Goal: Transaction & Acquisition: Download file/media

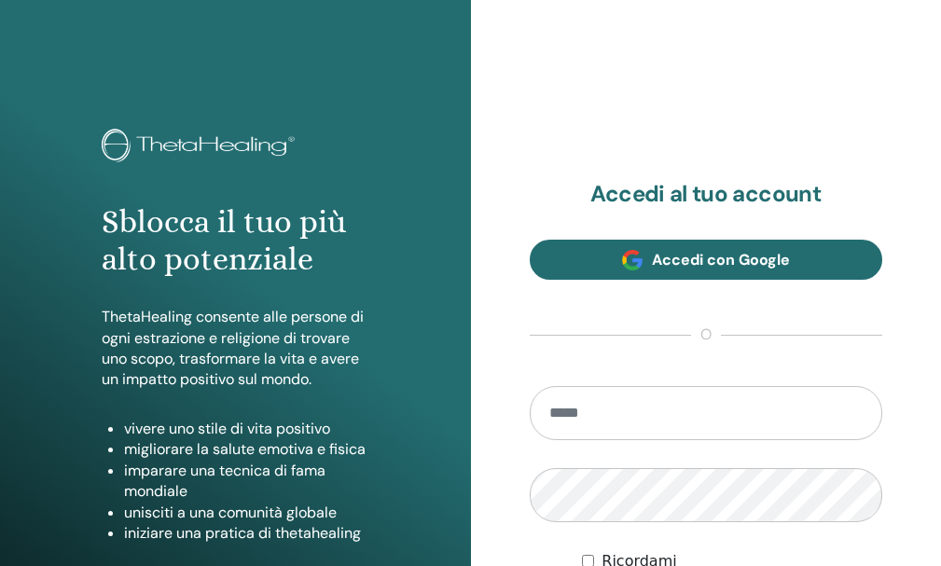
type input "**********"
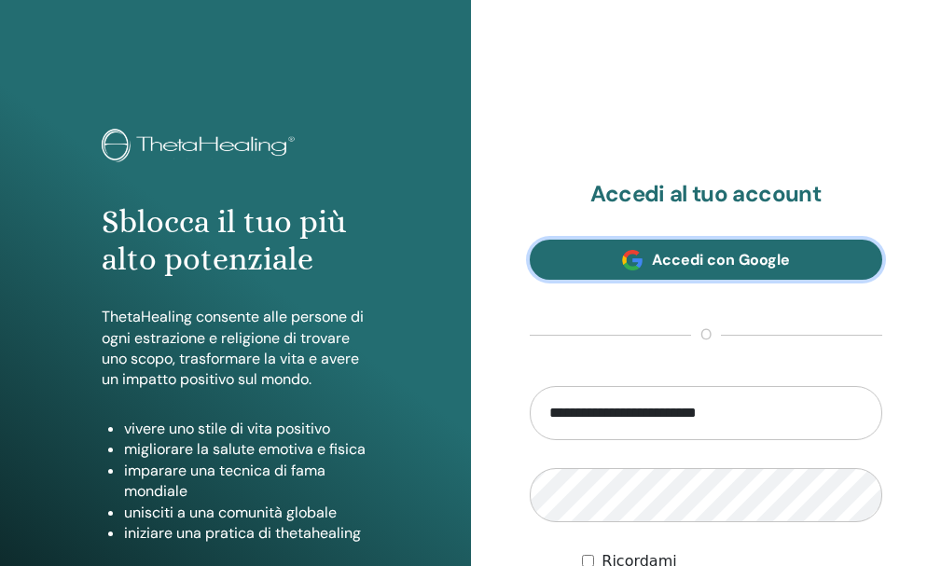
click at [664, 269] on span "Accedi con Google" at bounding box center [721, 260] width 138 height 20
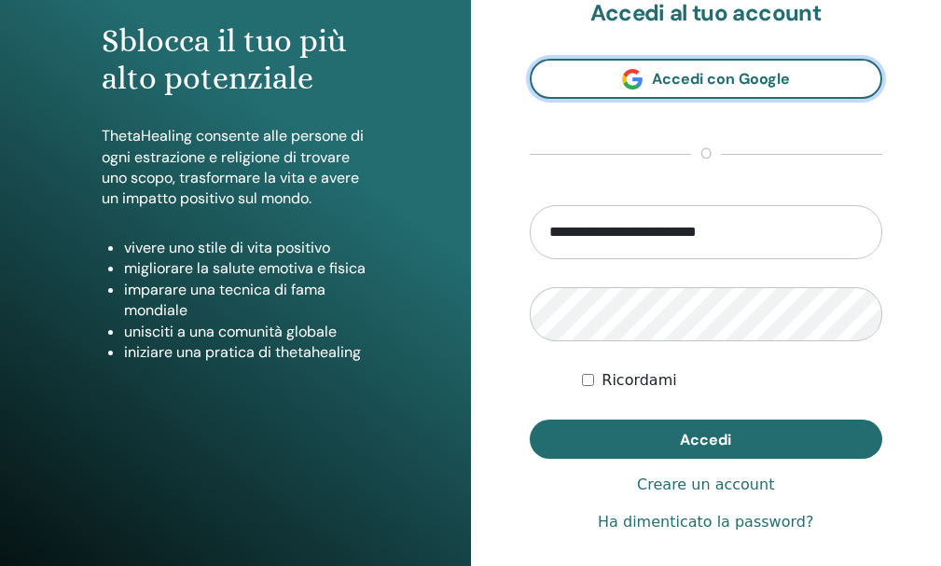
scroll to position [186, 0]
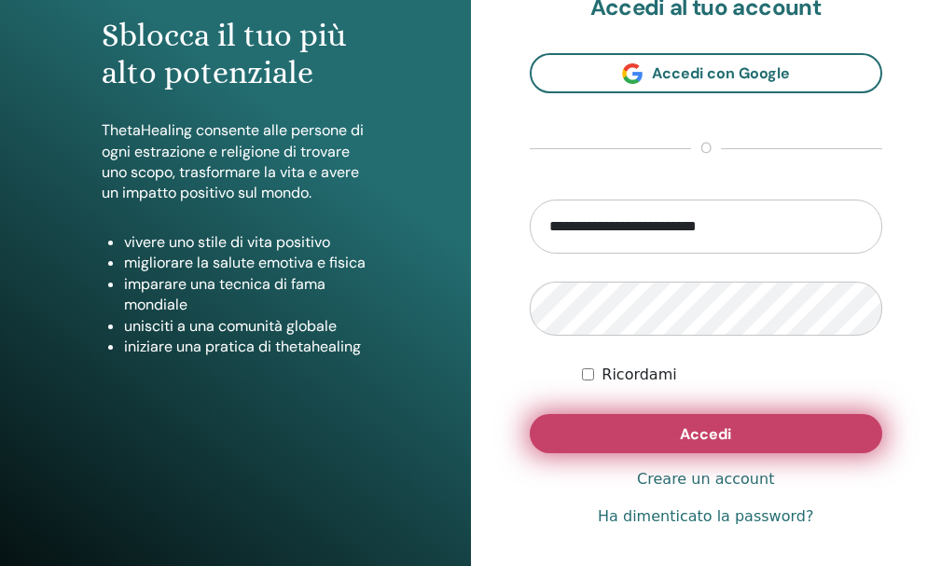
click at [715, 453] on button "Accedi" at bounding box center [705, 433] width 353 height 39
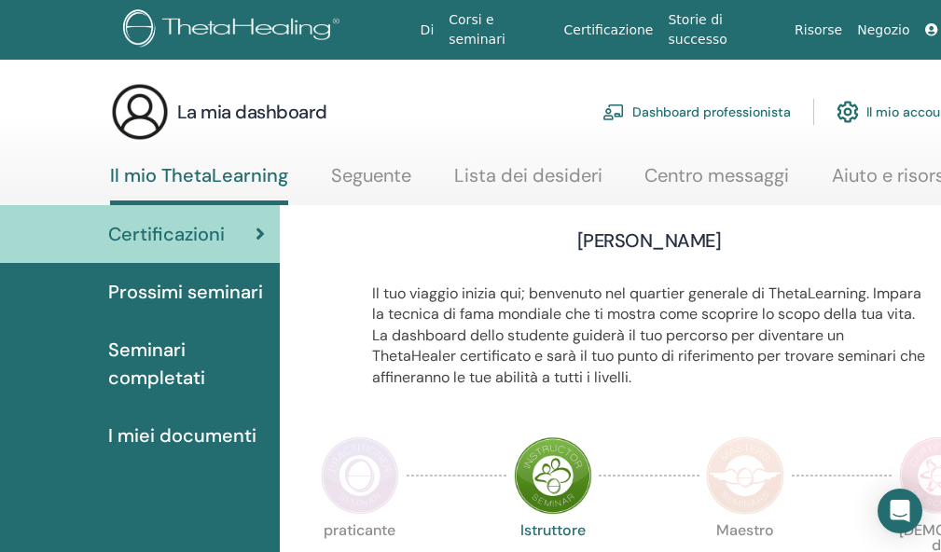
click at [158, 378] on font "Seminari completati" at bounding box center [156, 363] width 97 height 52
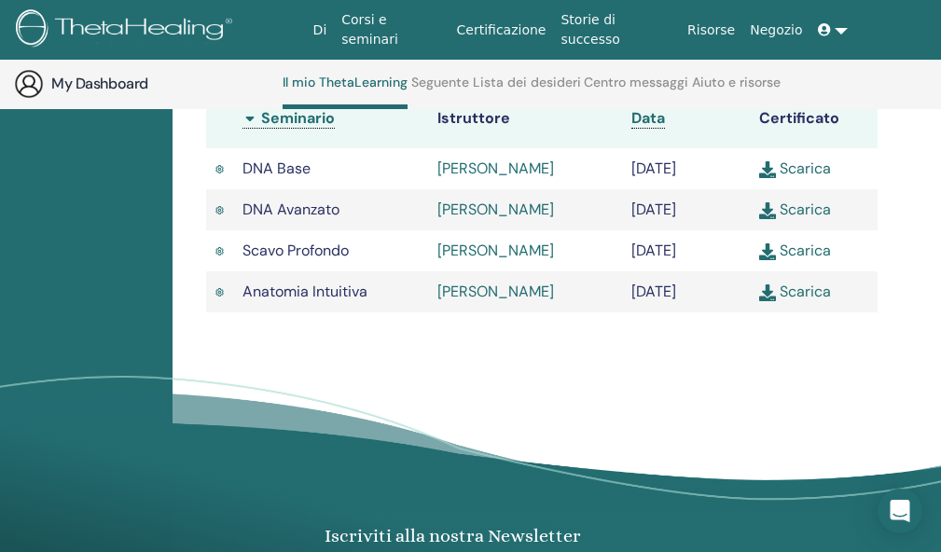
scroll to position [515, 143]
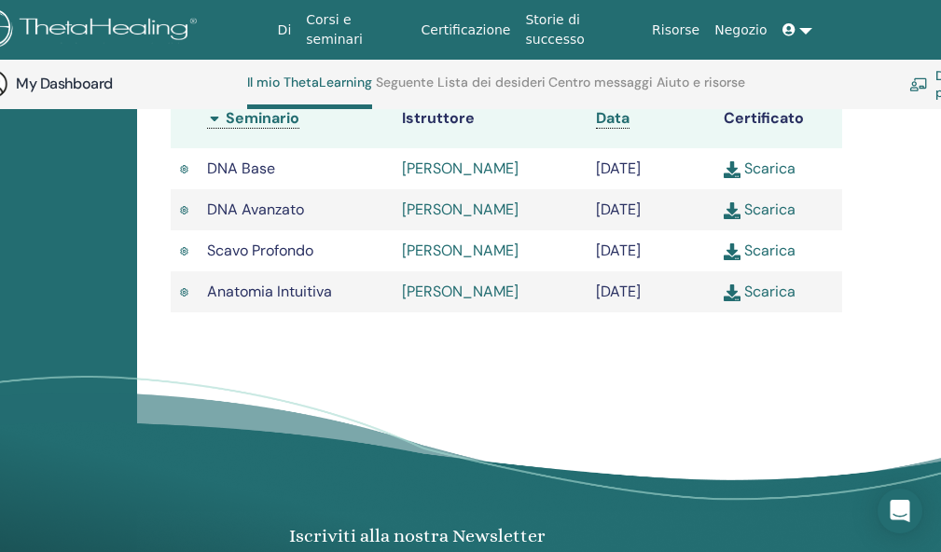
click at [764, 301] on link "Scarica" at bounding box center [759, 292] width 72 height 20
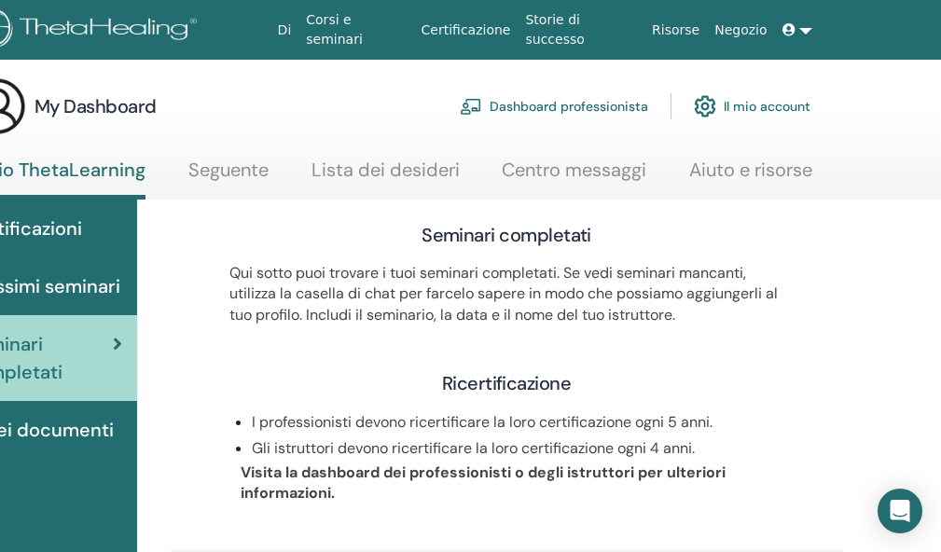
scroll to position [0, 143]
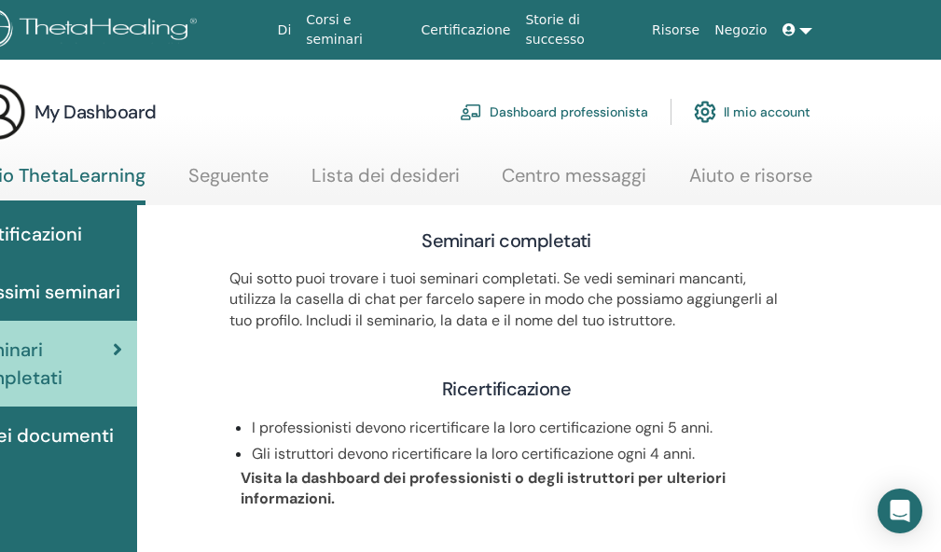
click at [562, 178] on link "Centro messaggi" at bounding box center [574, 182] width 144 height 36
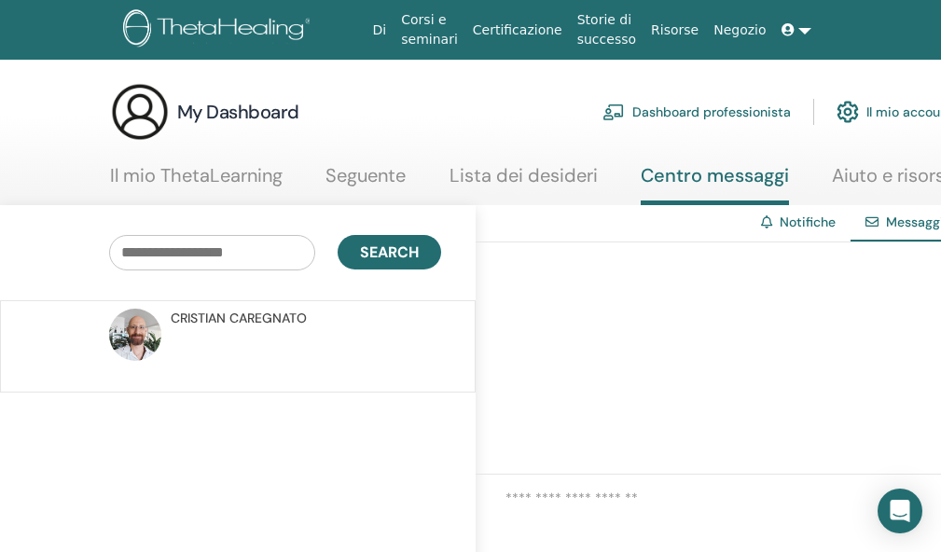
click at [874, 176] on link "Aiuto e risorse" at bounding box center [892, 182] width 123 height 36
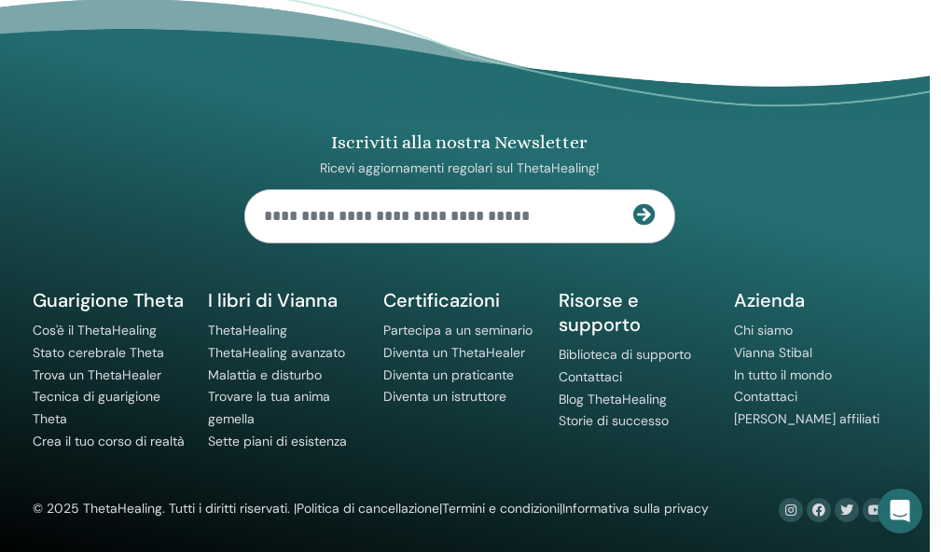
scroll to position [1480, 11]
